Goal: Transaction & Acquisition: Purchase product/service

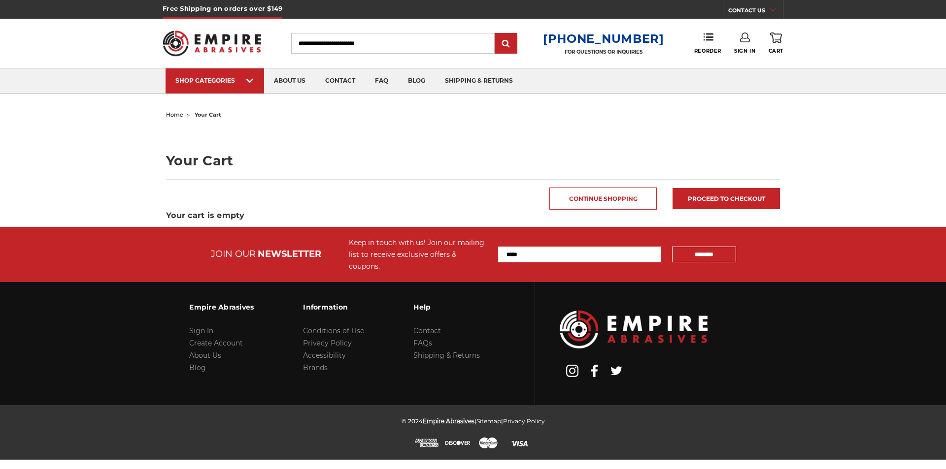
click at [216, 83] on div "SHOP CATEGORIES" at bounding box center [214, 80] width 79 height 7
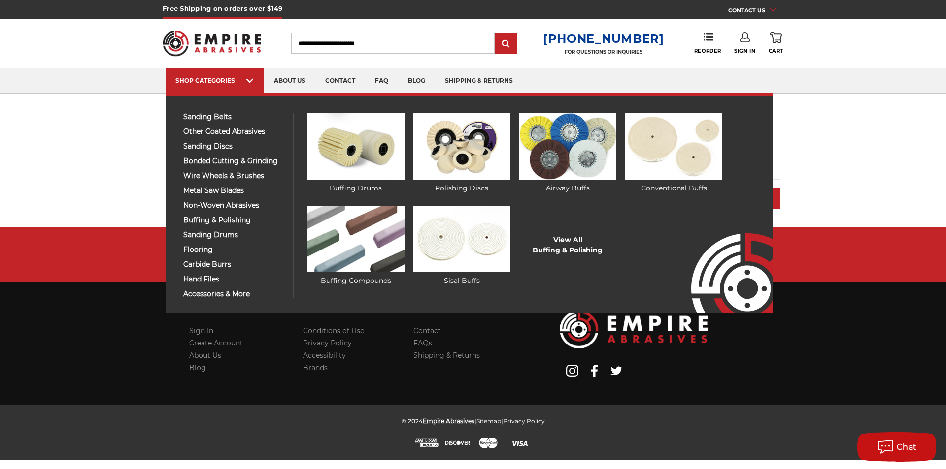
click at [228, 221] on span "buffing & polishing" at bounding box center [234, 220] width 102 height 7
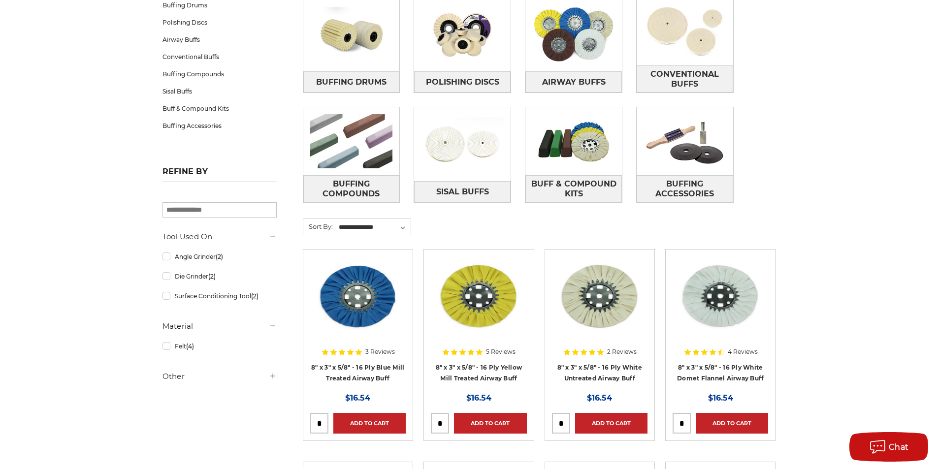
scroll to position [99, 0]
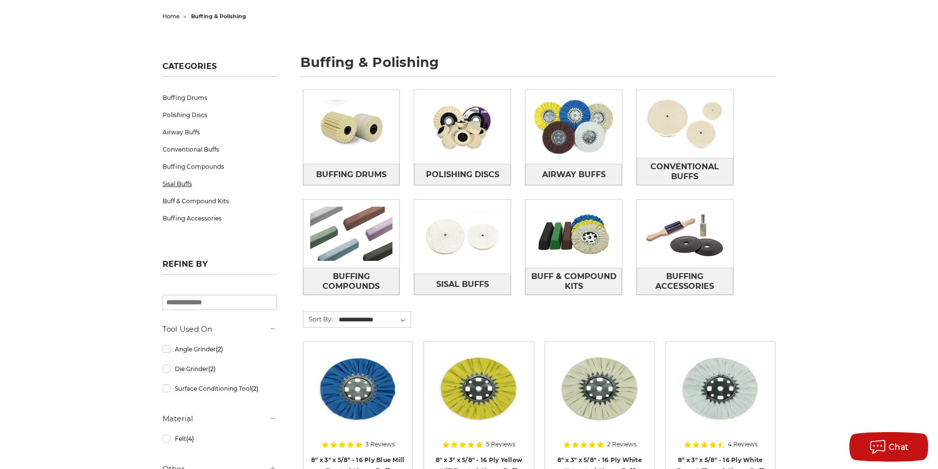
click at [184, 187] on link "Sisal Buffs" at bounding box center [220, 183] width 114 height 17
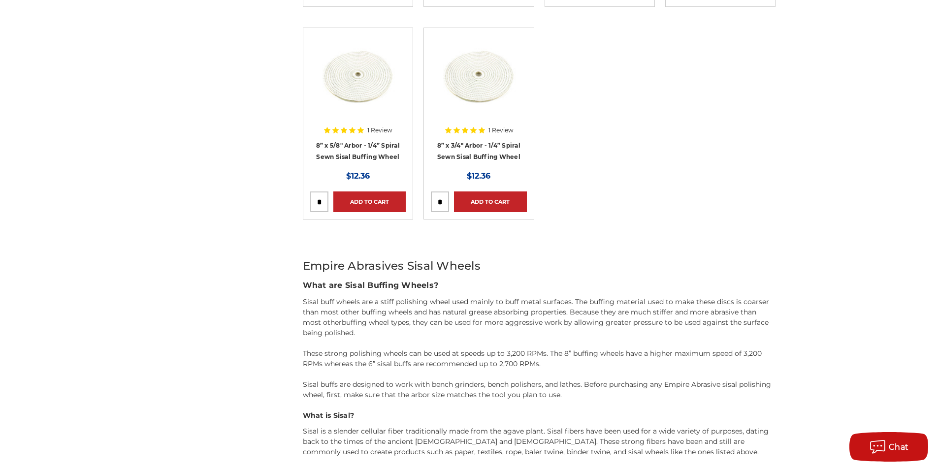
scroll to position [591, 0]
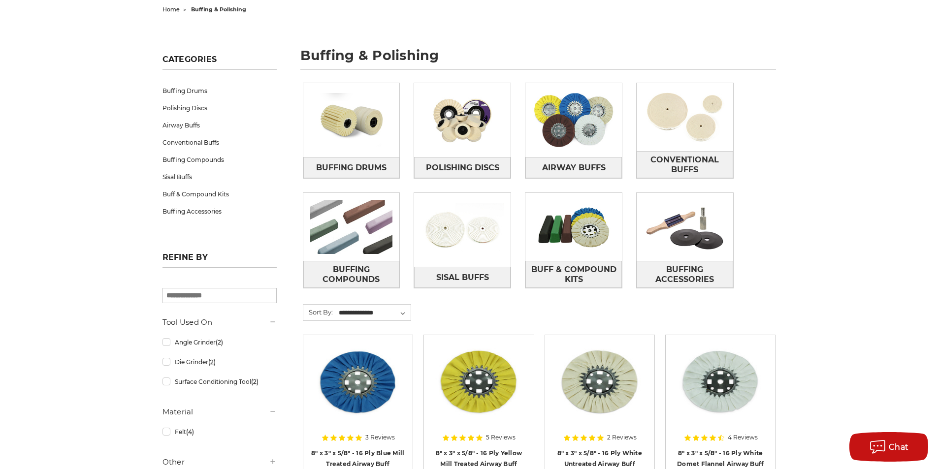
scroll to position [99, 0]
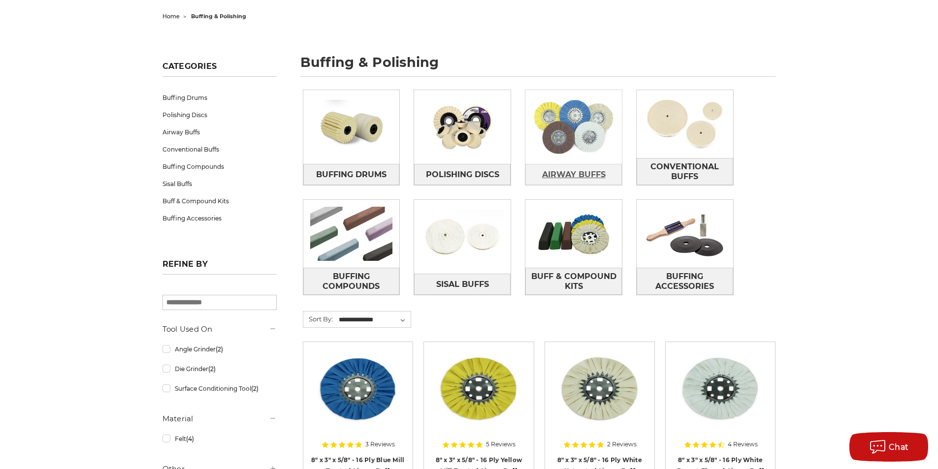
click at [578, 171] on span "Airway Buffs" at bounding box center [574, 174] width 64 height 17
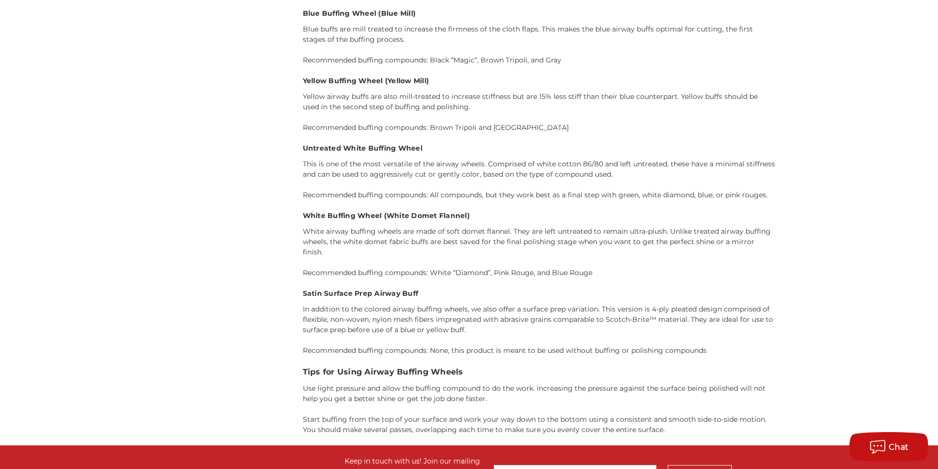
scroll to position [1034, 0]
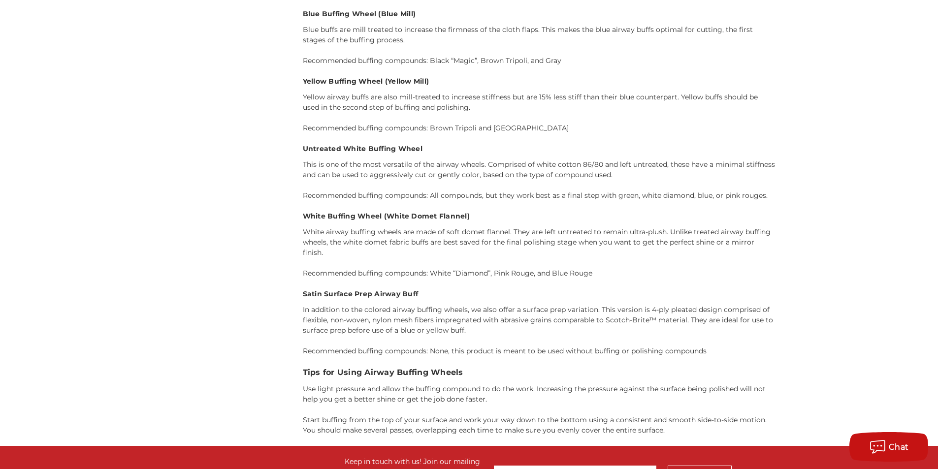
click at [338, 218] on h4 "White Buffing Wheel (White Domet Flannel)" at bounding box center [539, 216] width 473 height 10
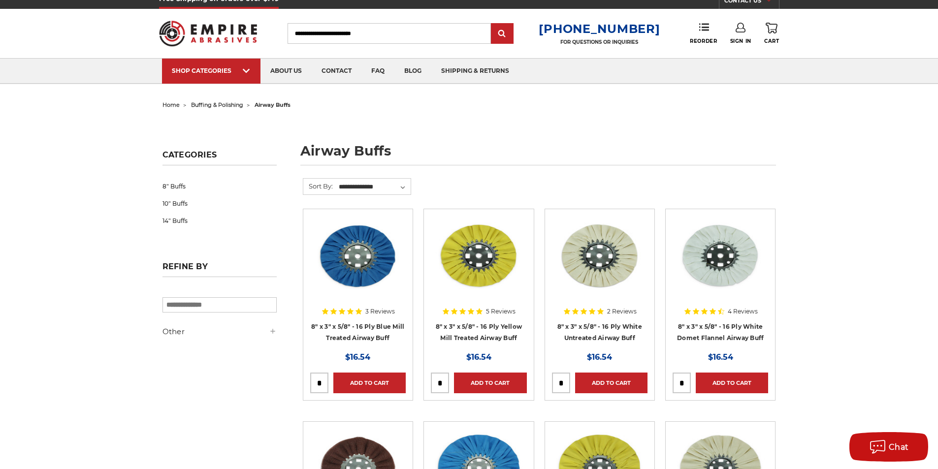
scroll to position [0, 0]
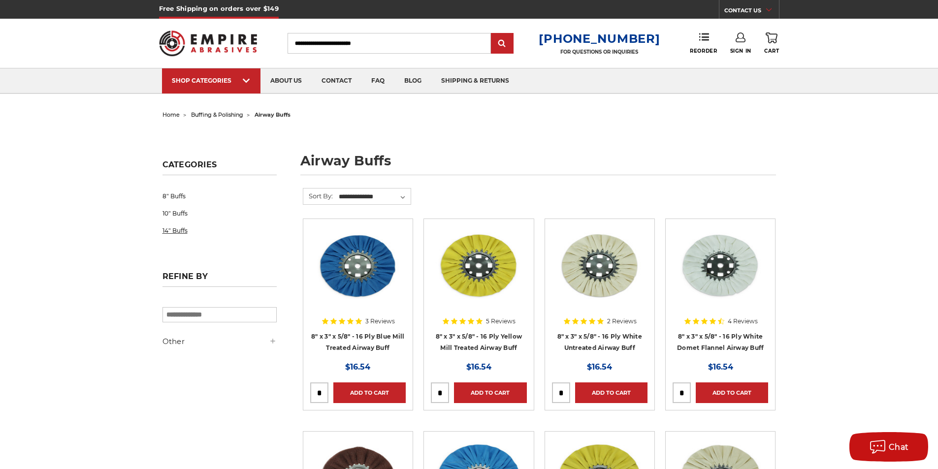
click at [193, 229] on link "14" Buffs" at bounding box center [220, 230] width 114 height 17
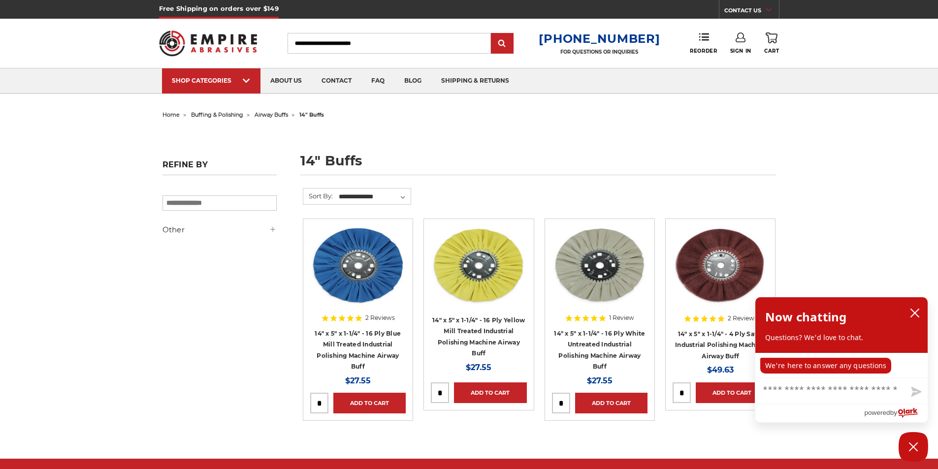
click at [276, 116] on span "airway buffs" at bounding box center [271, 114] width 33 height 7
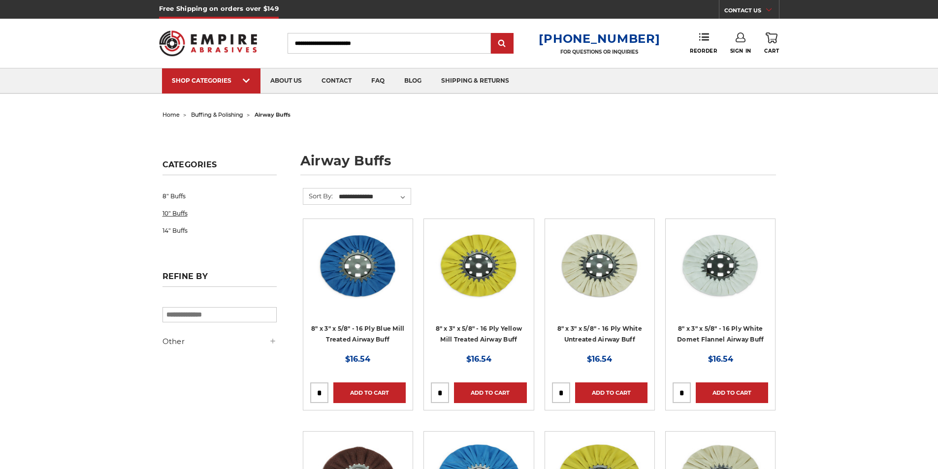
click at [179, 215] on link "10" Buffs" at bounding box center [220, 213] width 114 height 17
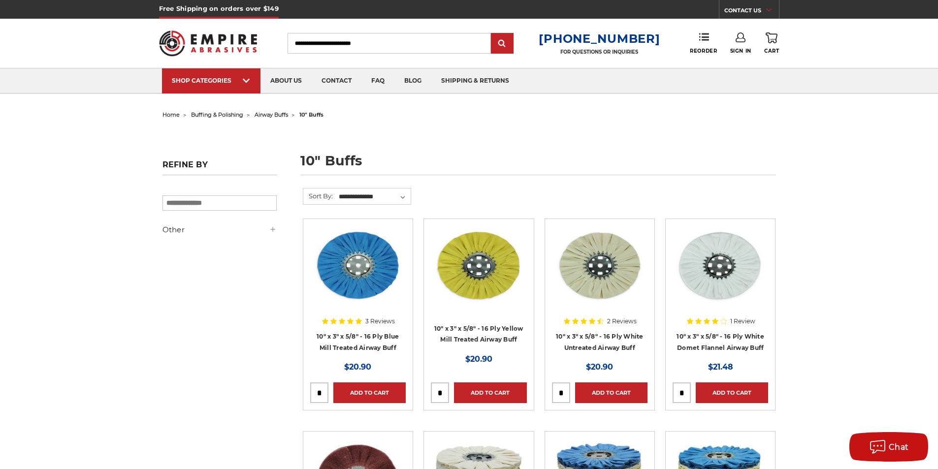
click at [217, 117] on span "buffing & polishing" at bounding box center [217, 114] width 52 height 7
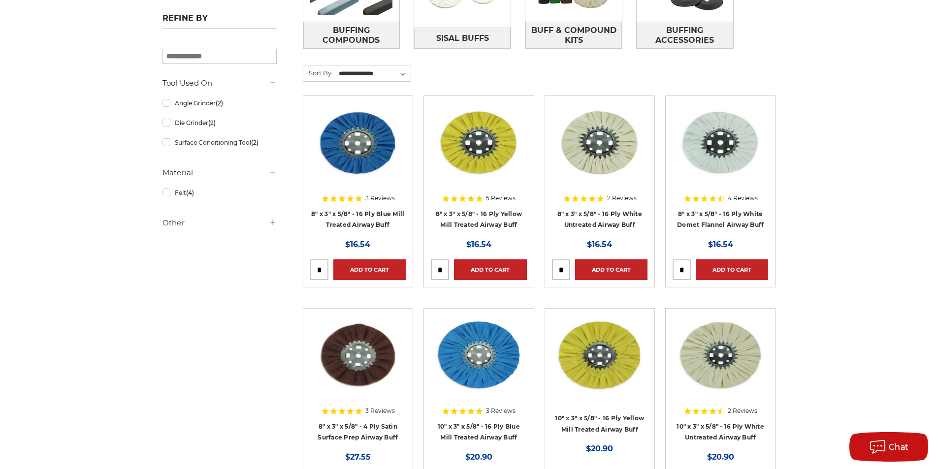
click at [235, 58] on input "search" at bounding box center [220, 56] width 114 height 15
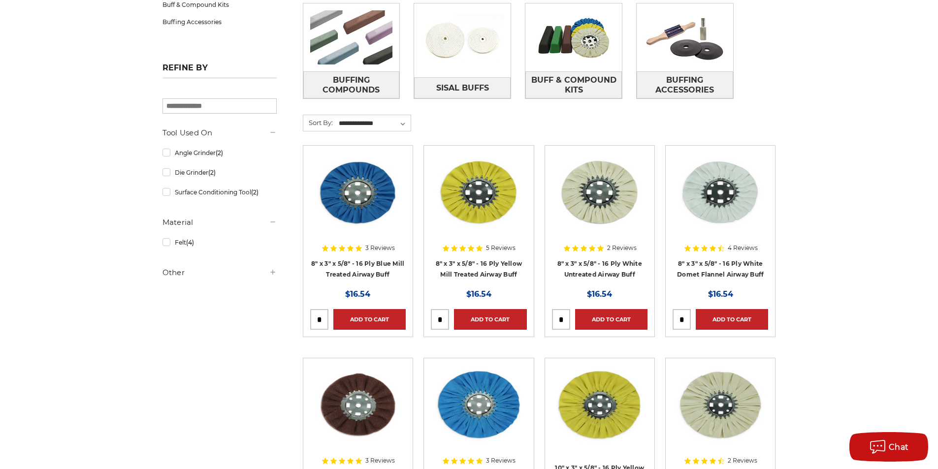
scroll to position [296, 0]
type input "*****"
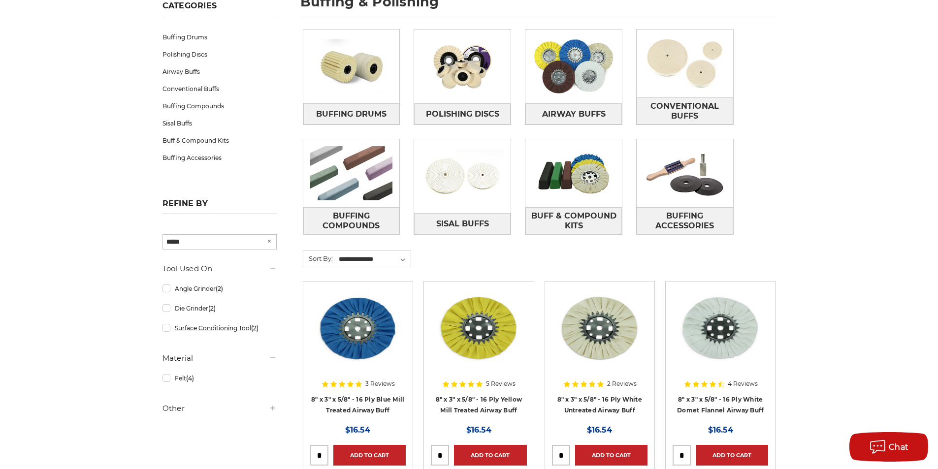
scroll to position [0, 0]
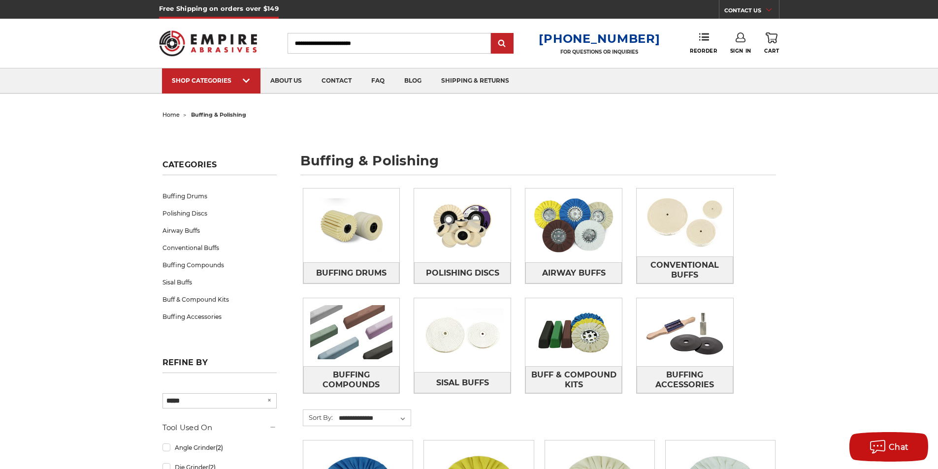
drag, startPoint x: 205, startPoint y: 398, endPoint x: 38, endPoint y: 392, distance: 167.1
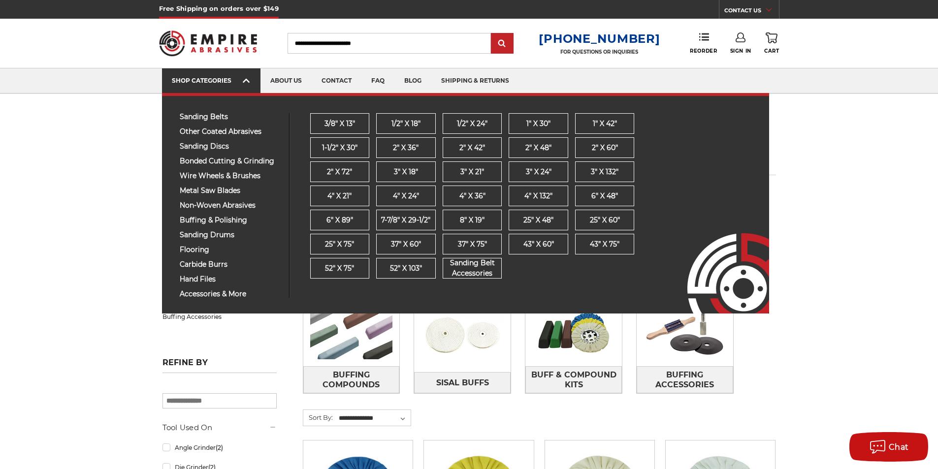
click at [200, 78] on div "SHOP CATEGORIES" at bounding box center [211, 80] width 79 height 7
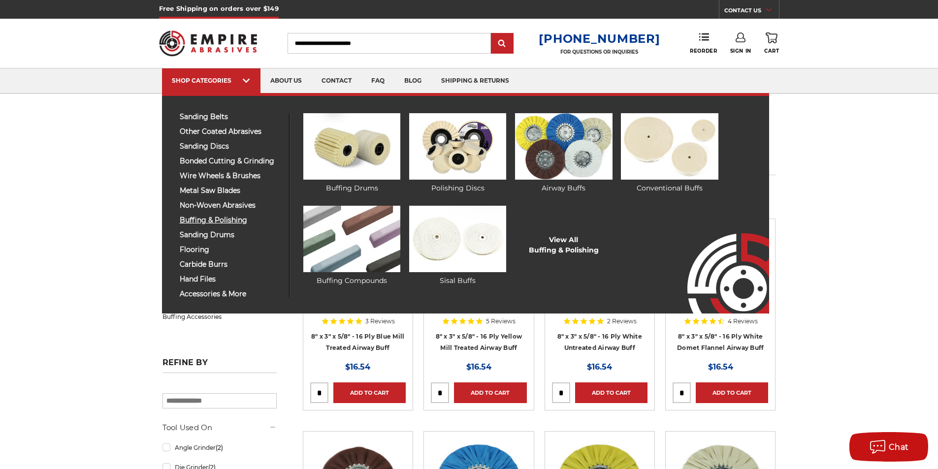
click at [218, 223] on span "buffing & polishing" at bounding box center [231, 220] width 102 height 7
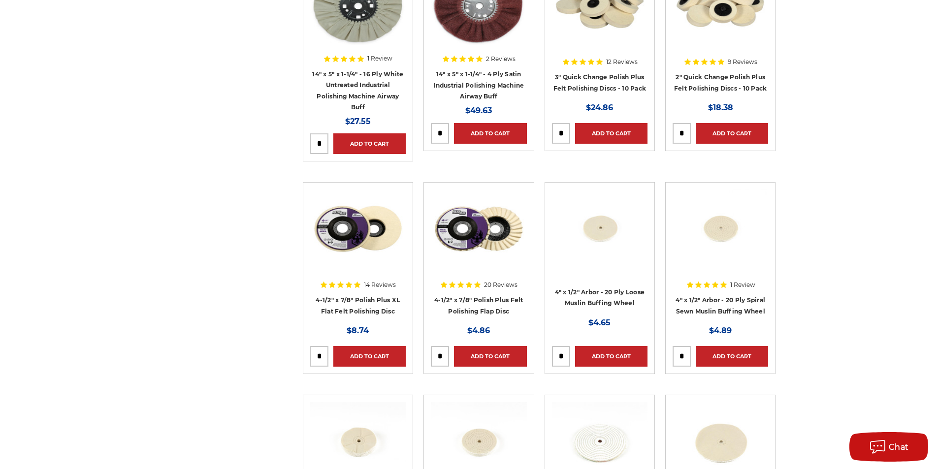
scroll to position [884, 0]
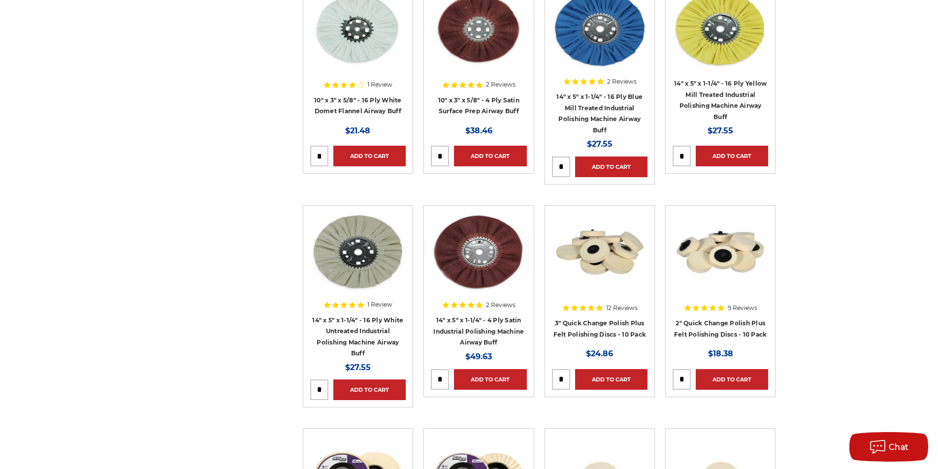
click at [366, 259] on img at bounding box center [358, 252] width 96 height 79
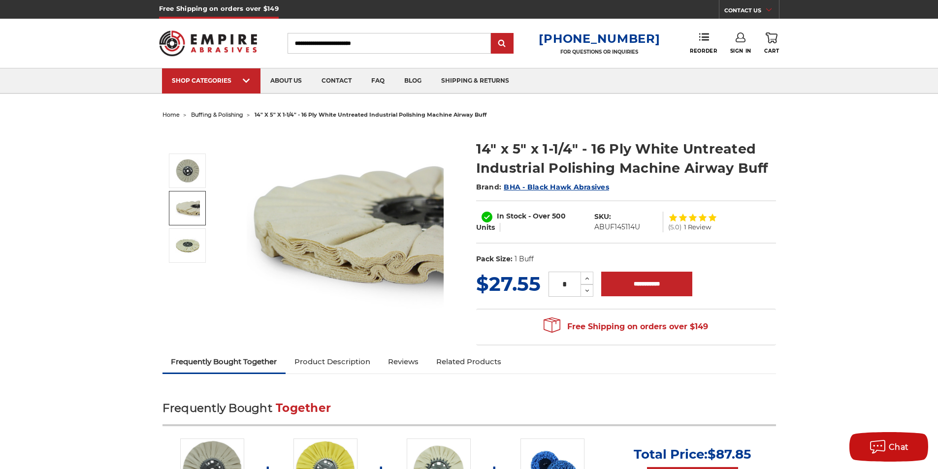
click at [221, 118] on li "buffing & polishing" at bounding box center [212, 115] width 64 height 14
click at [234, 118] on span "buffing & polishing" at bounding box center [217, 114] width 52 height 7
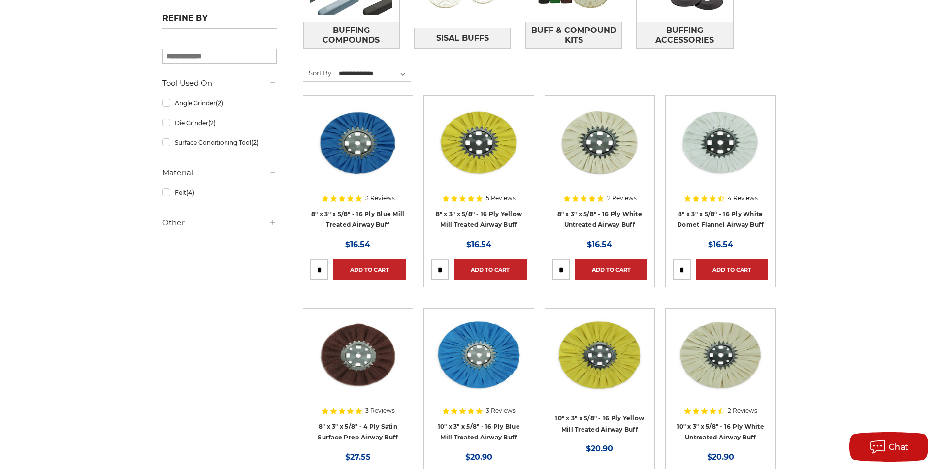
click at [727, 219] on div at bounding box center [721, 166] width 96 height 126
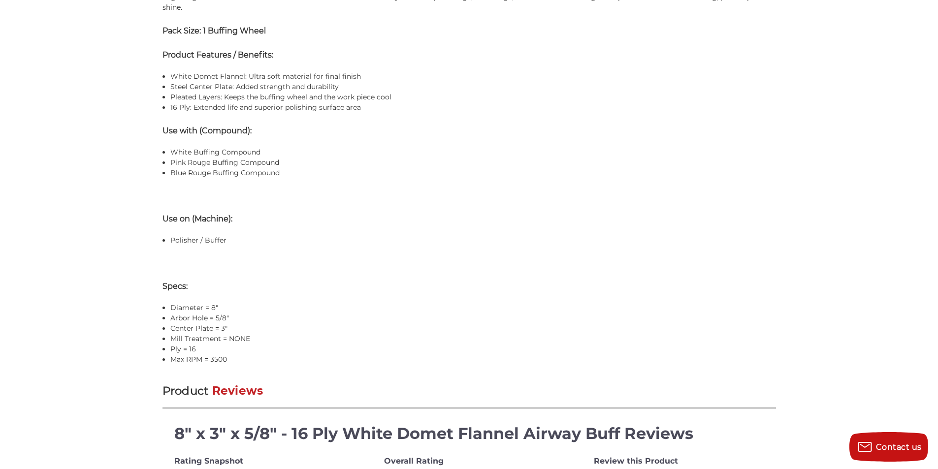
scroll to position [985, 0]
